Goal: Check status: Check status

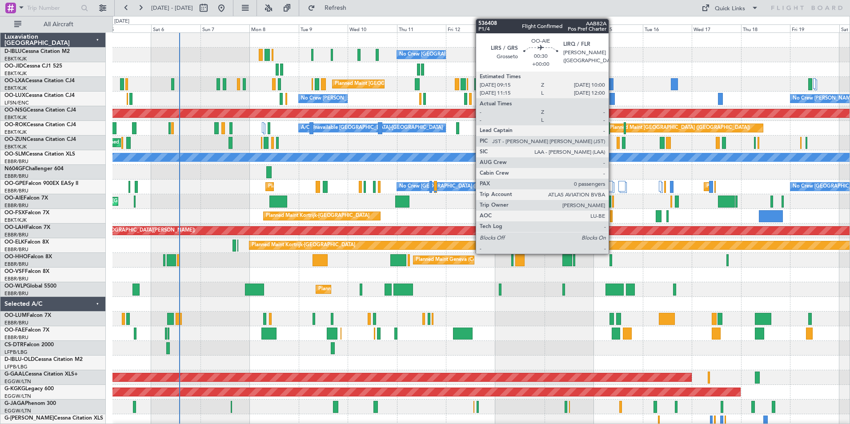
click at [612, 203] on div at bounding box center [613, 202] width 2 height 12
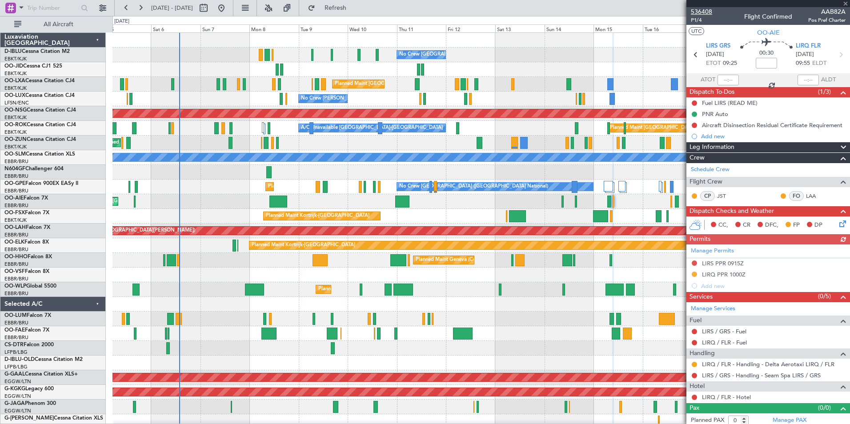
click at [713, 12] on div "536408 P1/4 Flight Confirmed AAB82A Pos Pref Charter" at bounding box center [768, 16] width 164 height 18
click at [710, 12] on span "536408" at bounding box center [701, 11] width 21 height 9
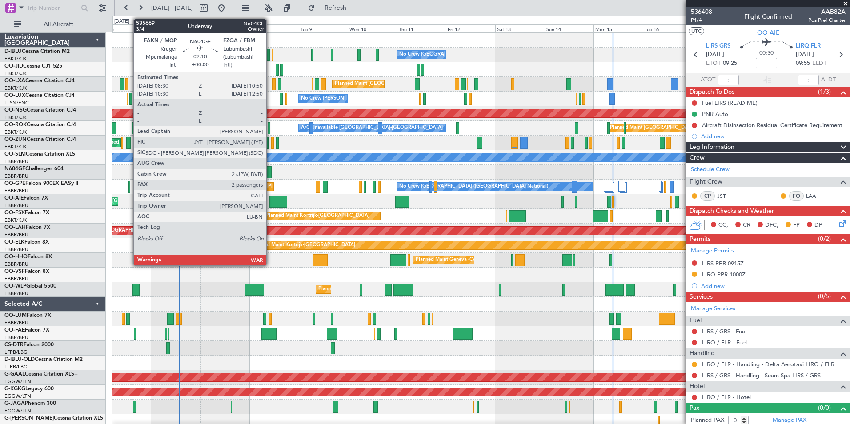
click at [270, 170] on div at bounding box center [268, 172] width 5 height 12
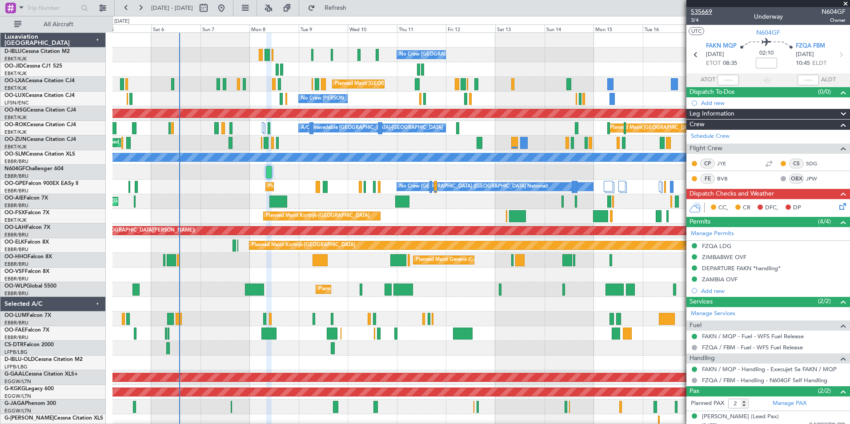
click at [706, 11] on span "535669" at bounding box center [701, 11] width 21 height 9
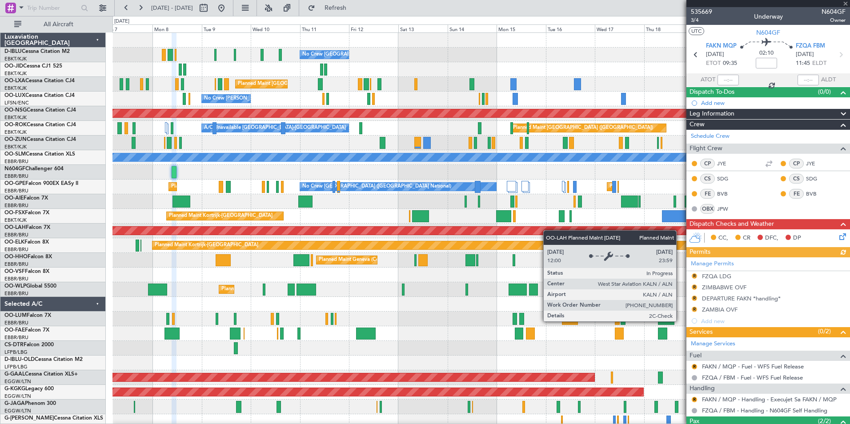
click at [522, 234] on div "No Crew [GEOGRAPHIC_DATA] ([GEOGRAPHIC_DATA] National) No Crew [GEOGRAPHIC_DATA…" at bounding box center [480, 333] width 737 height 601
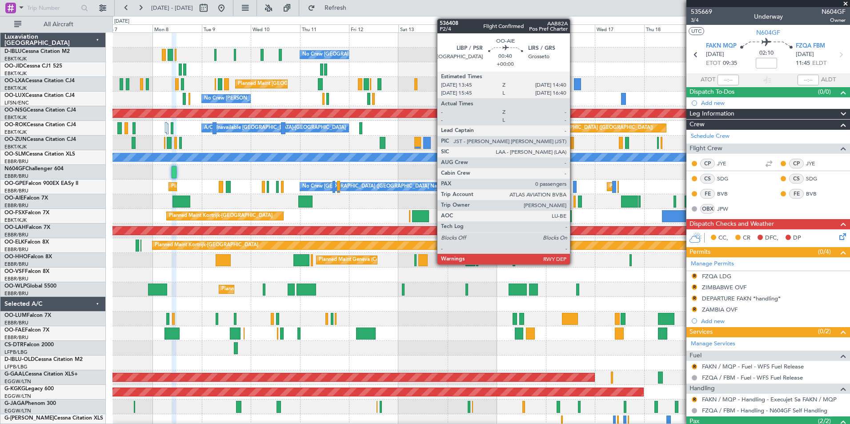
click at [574, 204] on div at bounding box center [574, 202] width 2 height 12
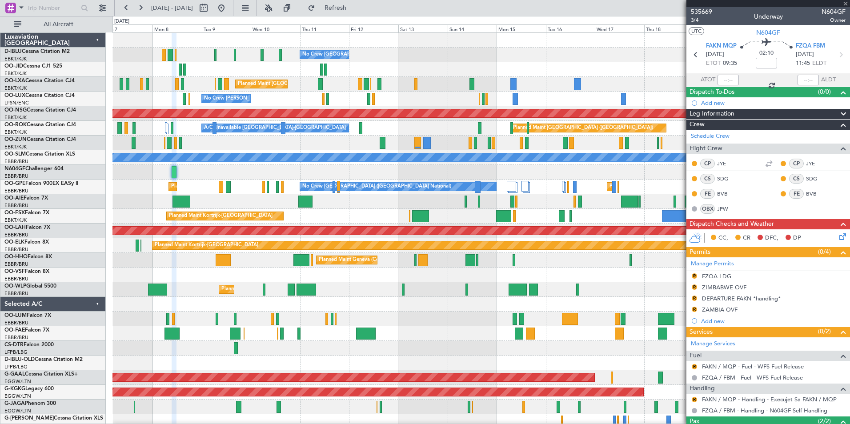
type input "0"
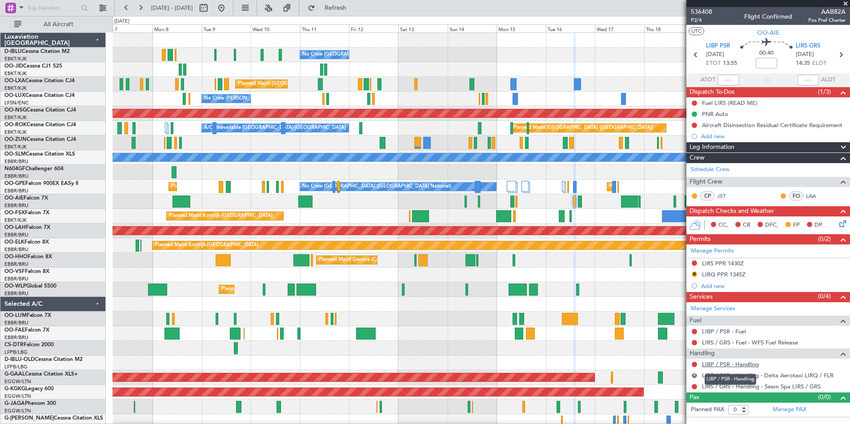
click at [732, 364] on link "LIBP / PSR - Handling" at bounding box center [730, 364] width 57 height 8
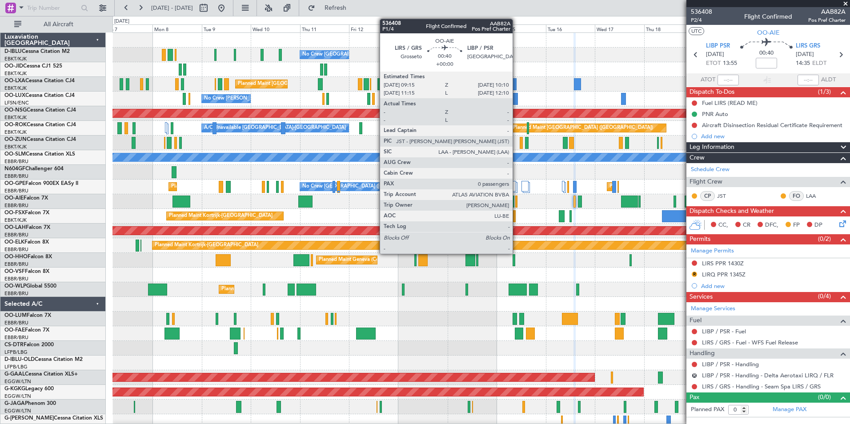
click at [516, 201] on div at bounding box center [516, 202] width 2 height 12
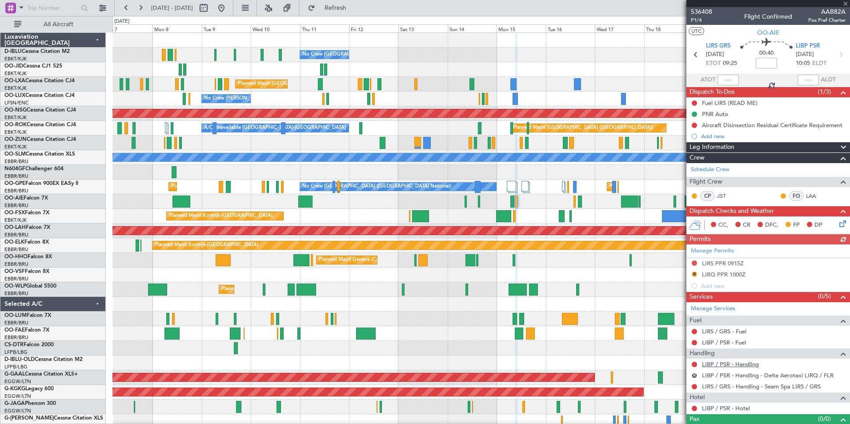
click at [741, 366] on link "LIBP / PSR - Handling" at bounding box center [730, 364] width 57 height 8
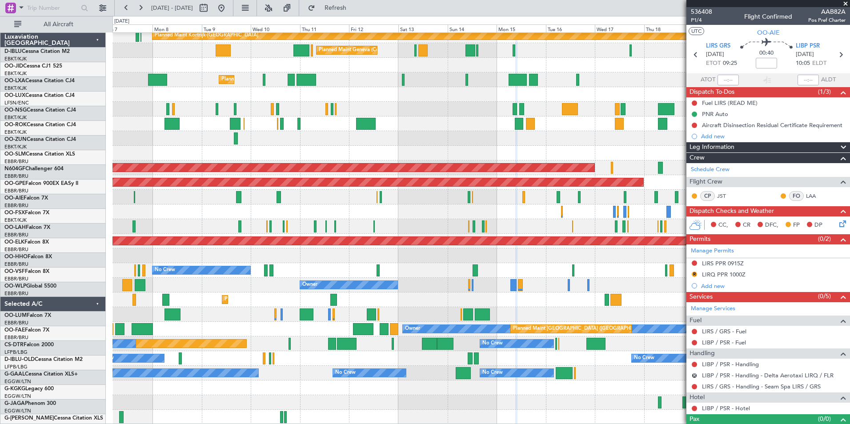
scroll to position [210, 0]
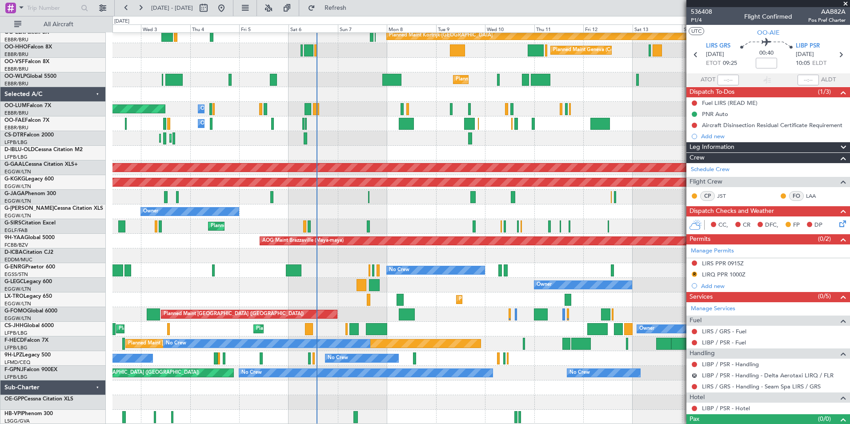
click at [652, 360] on div "Planned Maint [PERSON_NAME]-[GEOGRAPHIC_DATA][PERSON_NAME] ([GEOGRAPHIC_DATA][P…" at bounding box center [480, 123] width 737 height 601
